Goal: Use online tool/utility: Utilize a website feature to perform a specific function

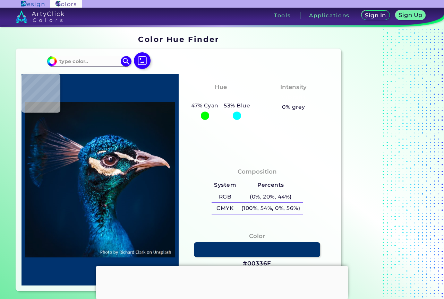
type input "#000000"
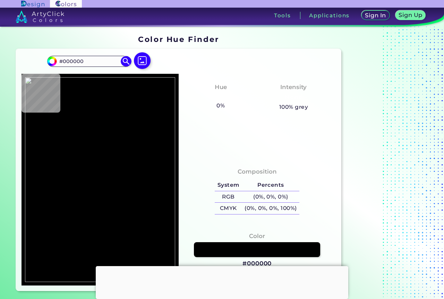
type input "#ffffff"
type input "#FFFFFF"
type input "#a4a4a1"
type input "#A4A4A1"
type input "#171918"
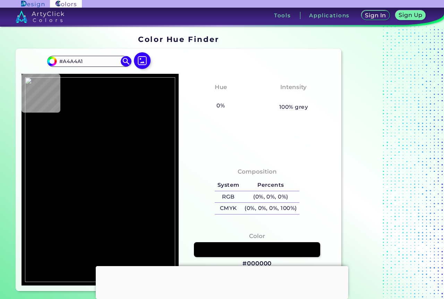
type input "#171918"
type input "#141919"
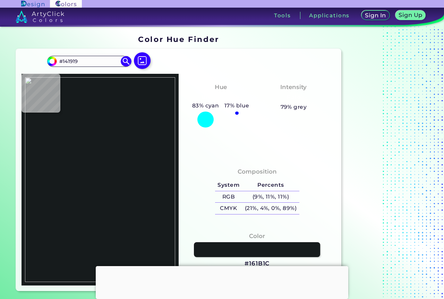
type input "#161b1c"
type input "#161B1C"
type input "#151a1a"
type input "#151A1A"
type input "#1b201c"
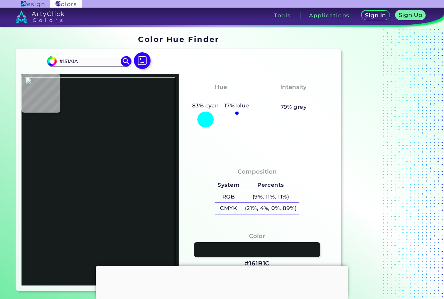
type input "#1B201C"
type input "#191b1d"
type input "#191B1D"
type input "#181a1b"
type input "#181A1B"
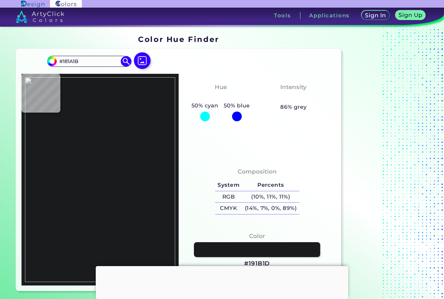
type input "#13150a"
type input "#13150A"
type input "#0f110c"
type input "#0F110C"
type input "#070301"
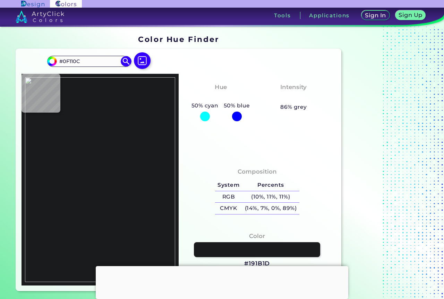
type input "#070301"
type input "#4c4931"
type input "#4C4931"
type input "#d1cc83"
type input "#D1CC83"
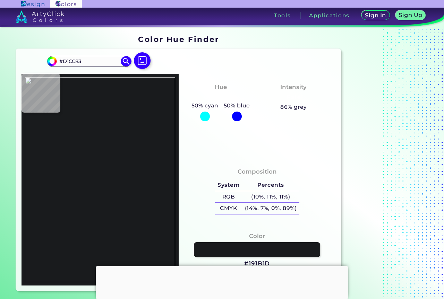
type input "#cfc17f"
type input "#CFC17F"
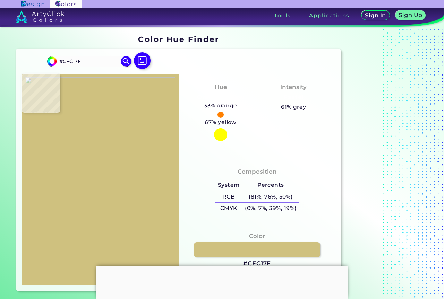
type input "#cfbc7c"
type input "#CFBC7C"
type input "#ccbc79"
type input "#CCBC79"
type input "#d1c07c"
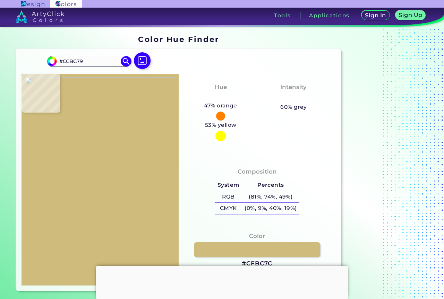
type input "#D1C07C"
type input "#d4c180"
type input "#D4C180"
type input "#e5d491"
type input "#E5D491"
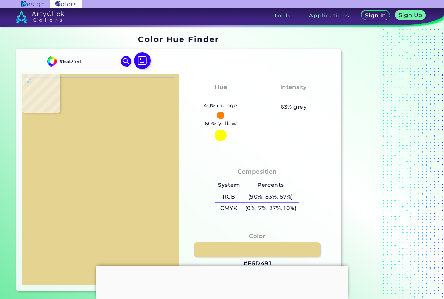
type input "#382b1b"
type input "#382B1B"
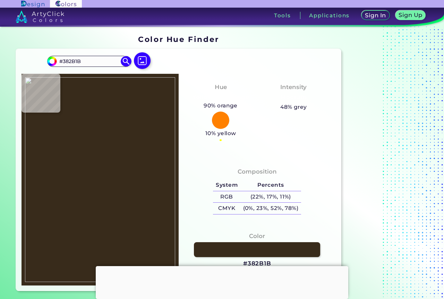
type input "#96896a"
type input "#96896A"
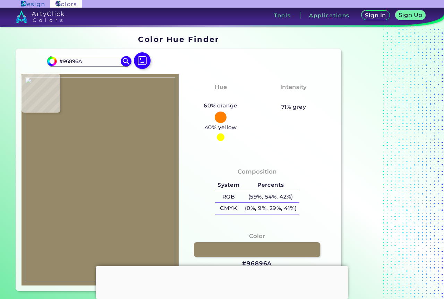
type input "#cdbd83"
type input "#CDBD83"
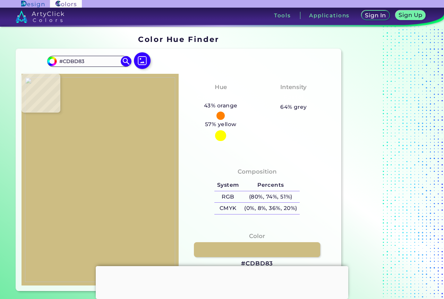
type input "#d2bf7d"
type input "#D2BF7D"
type input "#d1be7c"
type input "#D1BE7C"
type input "#d2bf7e"
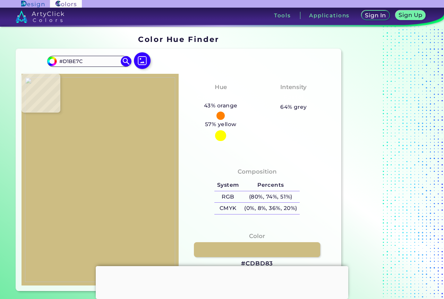
type input "#D2BF7E"
type input "#d0bd7b"
type input "#D0BD7B"
type input "#d2bf7e"
type input "#D2BF7E"
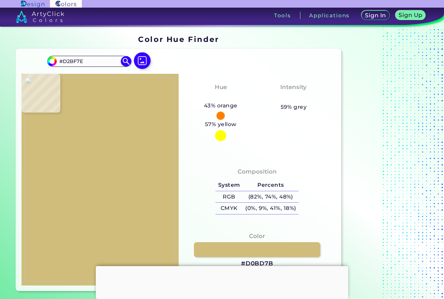
type input "#d1be7c"
type input "#D1BE7C"
type input "#d2bf7d"
type input "#D2BF7D"
type input "#cfc181"
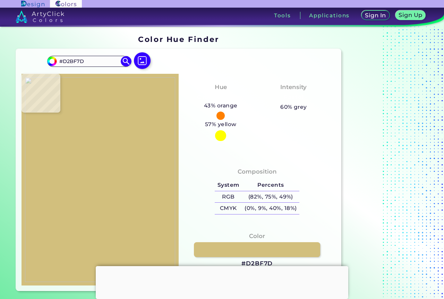
type input "#CFC181"
type input "#d2bf7d"
type input "#D2BF7D"
type input "#d2bf7e"
type input "#D2BF7E"
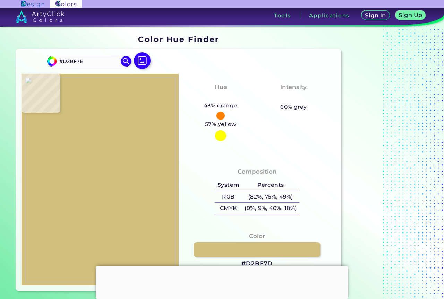
type input "#d0bd7b"
type input "#D0BD7B"
type input "#d2c27e"
type input "#D2C27E"
type input "#d1bf7c"
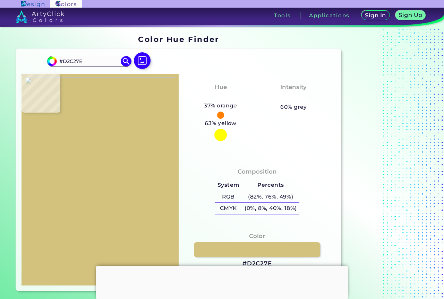
type input "#D1BF7C"
type input "#d0bd7b"
type input "#D0BD7B"
click at [58, 172] on img at bounding box center [100, 179] width 150 height 205
drag, startPoint x: 261, startPoint y: 252, endPoint x: 258, endPoint y: 239, distance: 13.1
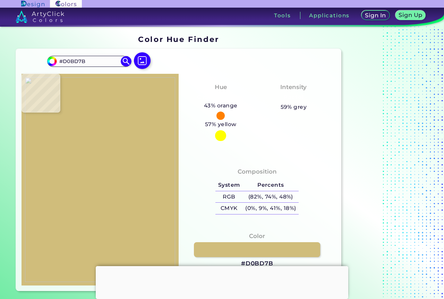
click at [261, 251] on link at bounding box center [257, 249] width 126 height 15
click at [156, 186] on img at bounding box center [100, 179] width 150 height 205
type input "#b0a25e"
type input "#B0A25E"
type input "#c6b675"
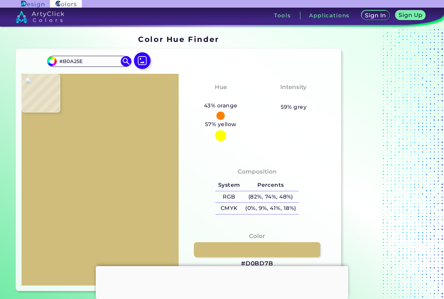
type input "#C6B675"
type input "#b4a562"
type input "#B4A562"
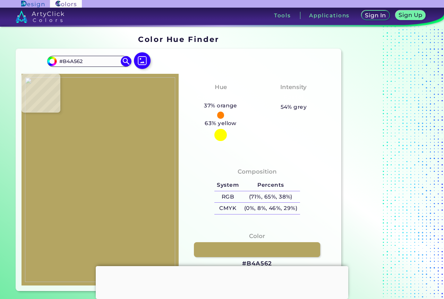
type input "#bdac69"
type input "#BDAC69"
type input "#af9e5c"
type input "#AF9E5C"
type input "#b4a261"
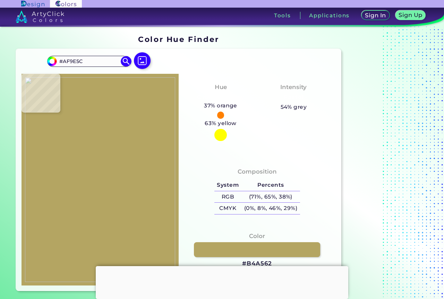
type input "#B4A261"
type input "#bcab68"
type input "#BCAB68"
type input "#bbab68"
type input "#BBAB68"
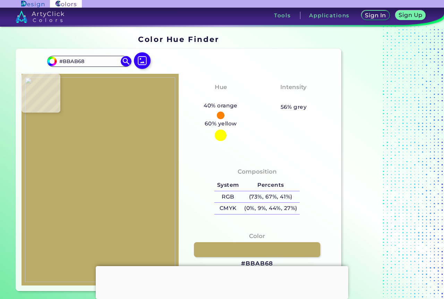
type input "#b8a865"
type input "#B8A865"
type input "#cccd8f"
type input "#CCCD8F"
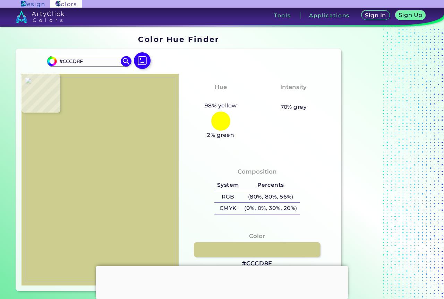
type input "#cacc8e"
type input "#CACC8E"
type input "#d1d295"
type input "#D1D295"
type input "#cecf92"
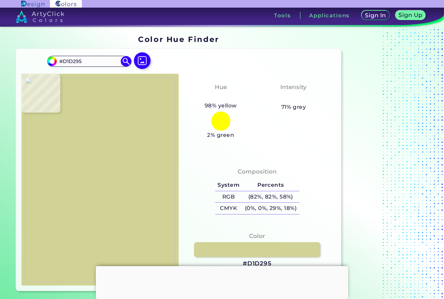
type input "#CECF92"
type input "#b6a563"
type input "#B6A563"
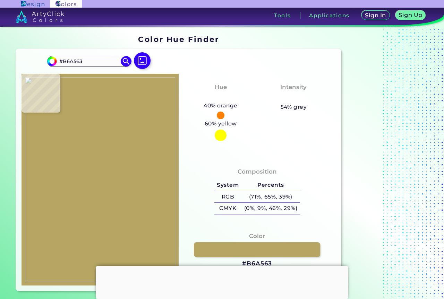
type input "#cecf92"
type input "#CECF92"
type input "#0d0f0c"
type input "#0D0F0C"
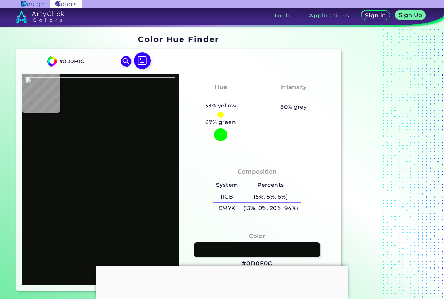
type input "#0c0f0c"
type input "#0C0F0C"
type input "#b8a866"
type input "#B8A866"
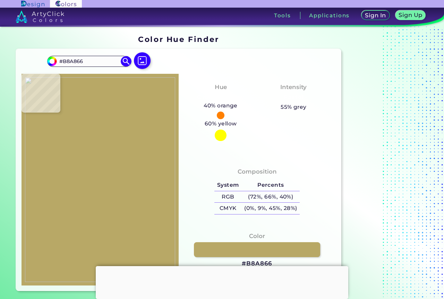
type input "#baac6a"
type input "#BAAC6A"
type input "#b7a96b"
type input "#B7A96B"
type input "#b7a96a"
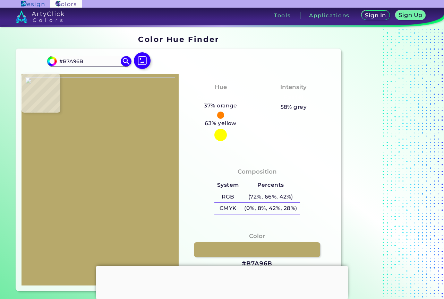
type input "#B7A96A"
type input "#110d06"
type input "#110D06"
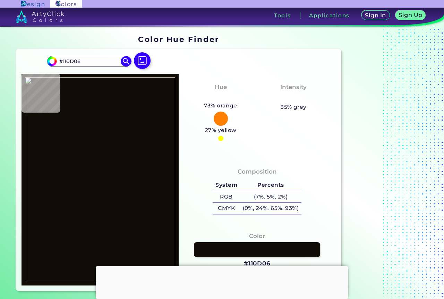
type input "#cacb8e"
type input "#CACB8E"
type input "#131517"
type input "#131718"
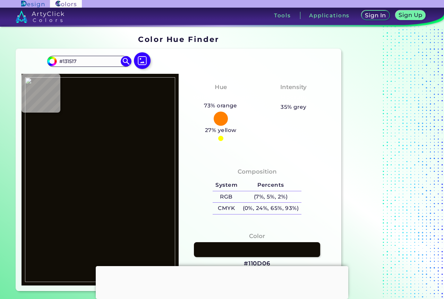
type input "#131718"
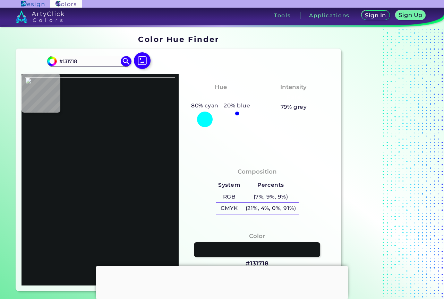
type input "#151718"
type input "#151716"
type input "#12151b"
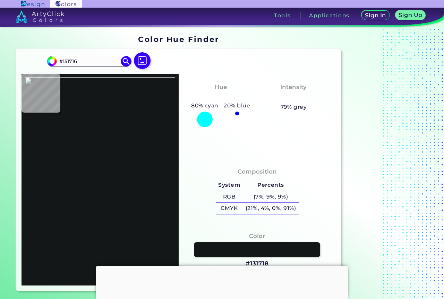
type input "#12151B"
type input "#101416"
type input "#303221"
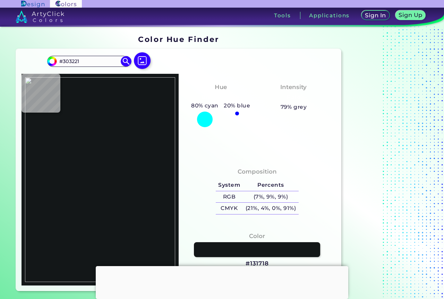
type input "#bcab6f"
type input "#BCAB6F"
type input "#c0ad6d"
type input "#C0AD6D"
type input "#303221"
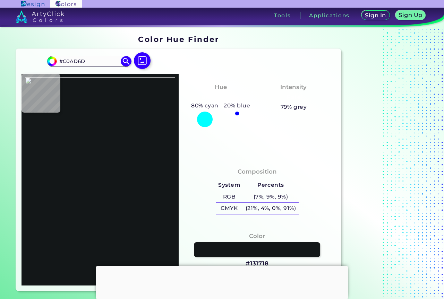
type input "#303221"
type input "#151716"
type input "#111718"
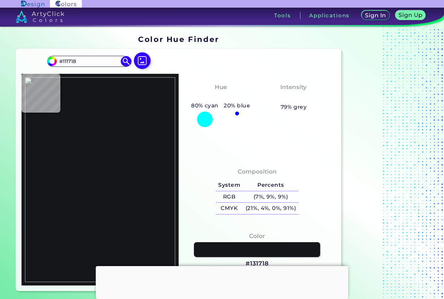
type input "#131718"
type input "#151718"
type input "#141716"
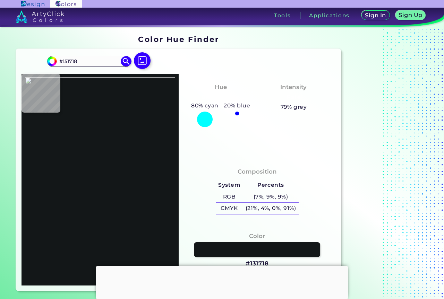
type input "#141716"
type input "#131816"
type input "#161817"
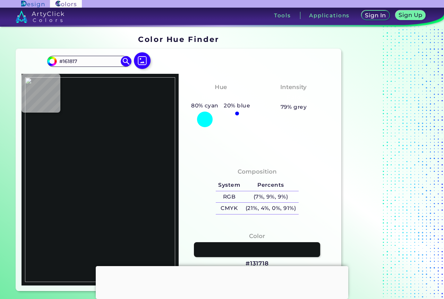
type input "#cece91"
type input "#CECE91"
type input "#151817"
type input "#eaeae9"
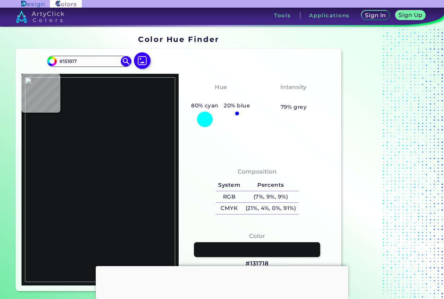
type input "#EAEAE9"
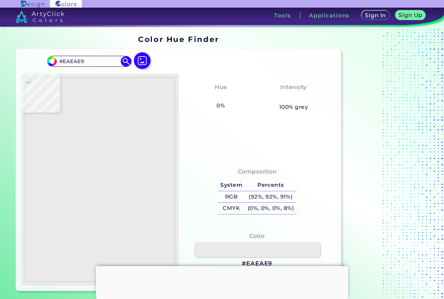
type input "#e9e8e8"
type input "#E9E8E8"
type input "#efefef"
type input "#EFEFEF"
type input "#ffffff"
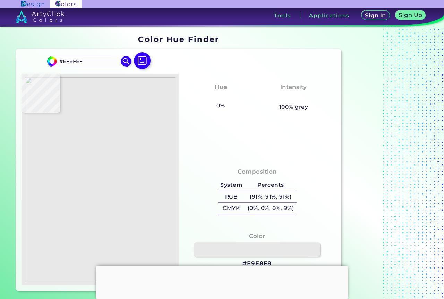
type input "#FFFFFF"
type input "#efefef"
type input "#EFEFEF"
type input "#ffffff"
type input "#FFFFFF"
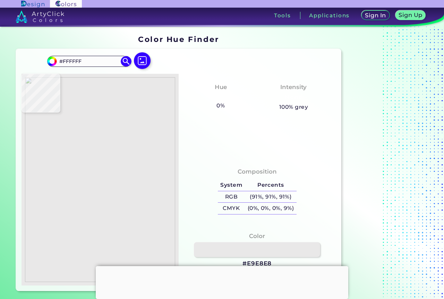
type input "#f8f8f8"
type input "#F8F8F8"
type input "#efefef"
type input "#EFEFEF"
type input "#000000"
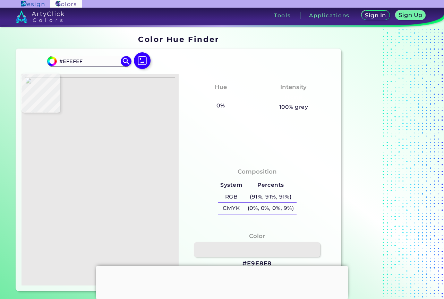
type input "#000000"
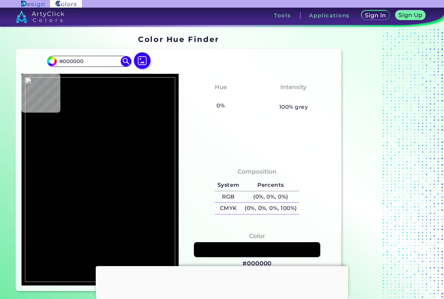
type input "#f0f0f0"
type input "#F0F0F0"
type input "#c1b873"
type input "#C1B873"
type input "#ffffff"
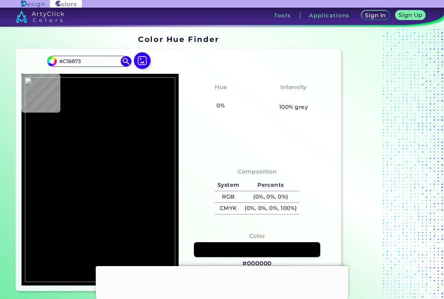
type input "#FFFFFF"
type input "#000000"
